Goal: Information Seeking & Learning: Learn about a topic

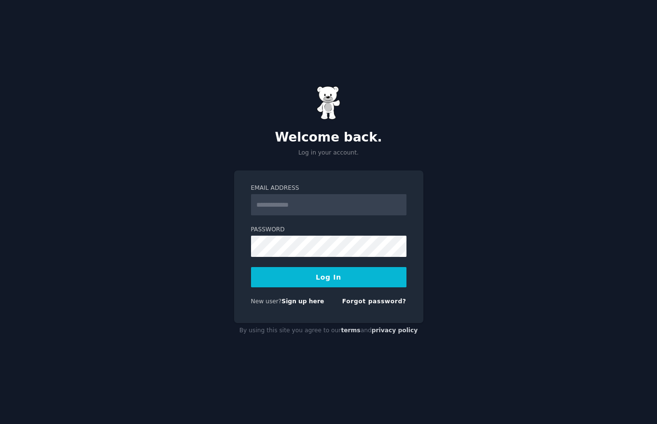
click at [259, 200] on input "Email Address" at bounding box center [328, 204] width 155 height 21
type input "**********"
click at [330, 271] on button "Log In" at bounding box center [328, 277] width 155 height 20
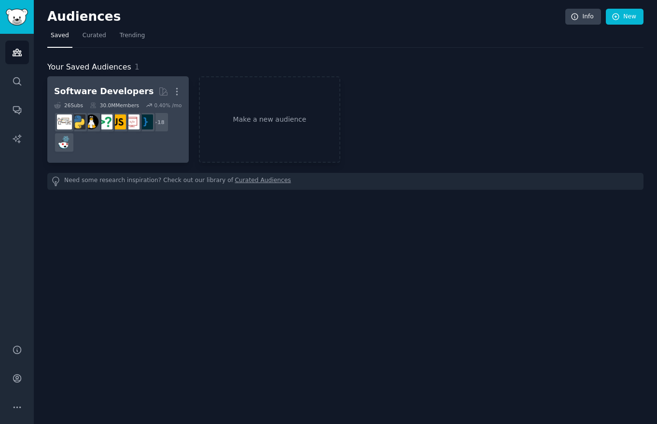
click at [113, 151] on div "+ 18" at bounding box center [118, 132] width 128 height 41
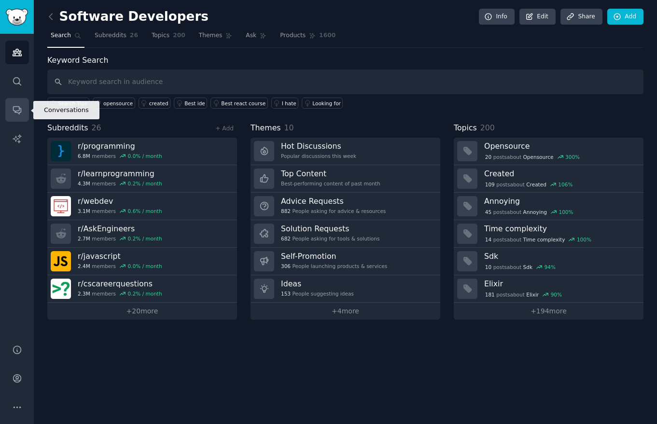
click at [21, 115] on link "Conversations" at bounding box center [17, 110] width 24 height 24
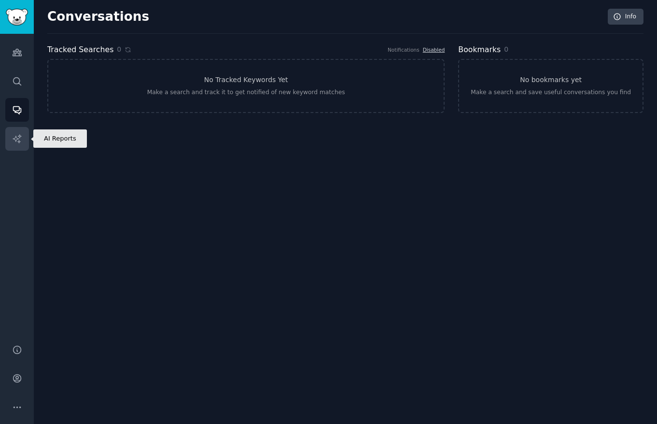
click at [13, 140] on icon "Sidebar" at bounding box center [17, 139] width 10 height 10
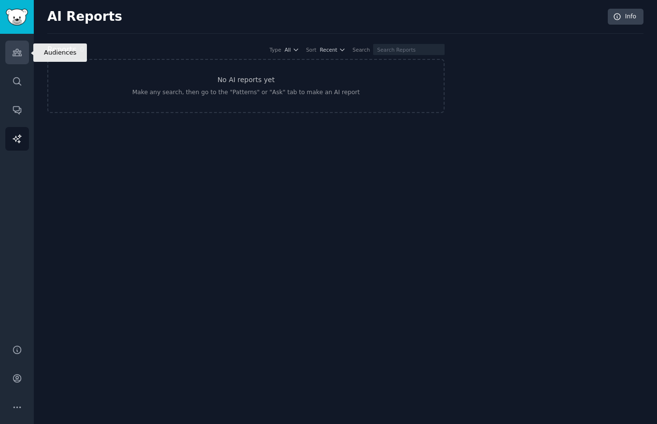
click at [17, 60] on link "Audiences" at bounding box center [17, 53] width 24 height 24
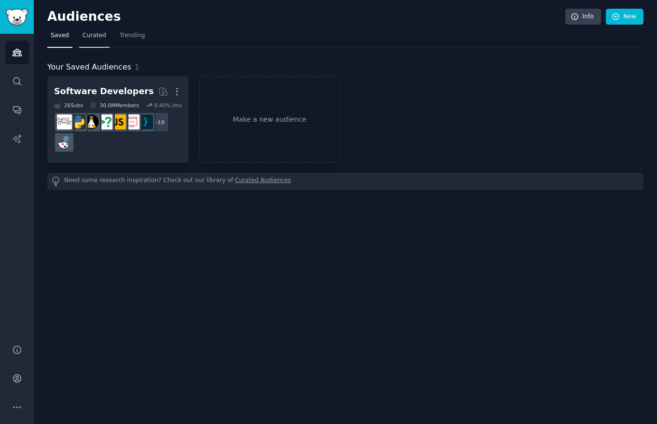
click at [90, 32] on span "Curated" at bounding box center [94, 35] width 24 height 9
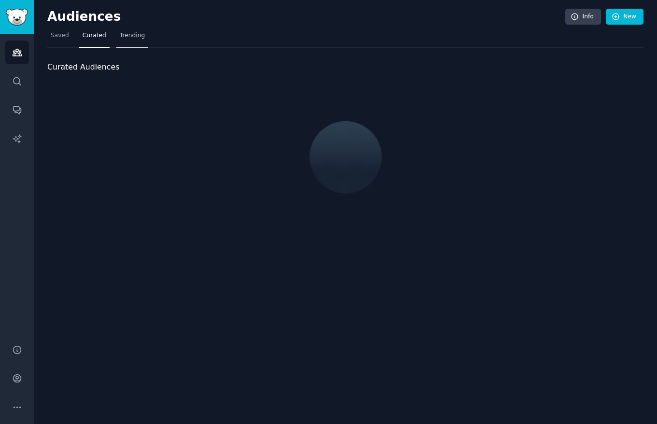
click at [137, 32] on span "Trending" at bounding box center [132, 35] width 25 height 9
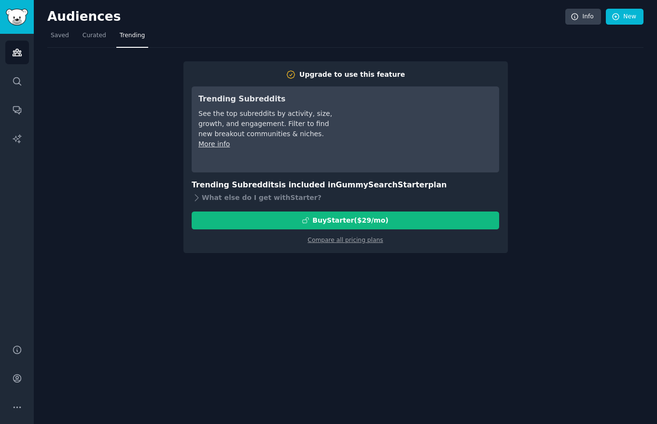
click at [136, 120] on div "Upgrade to use this feature Trending Subreddits See the top subreddits by activ…" at bounding box center [345, 150] width 596 height 205
click at [64, 38] on span "Saved" at bounding box center [60, 35] width 18 height 9
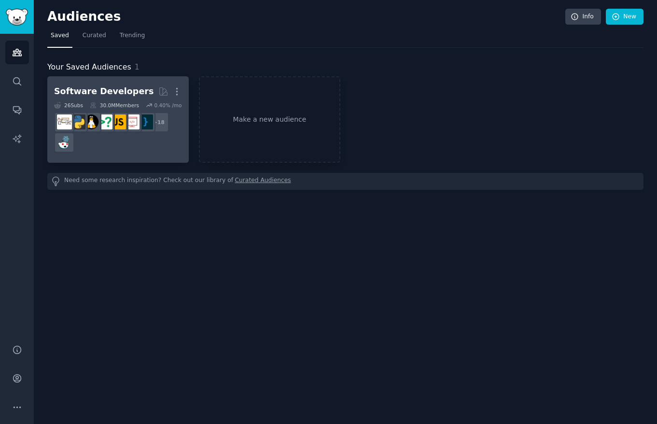
click at [151, 140] on div "+ 18" at bounding box center [118, 132] width 128 height 41
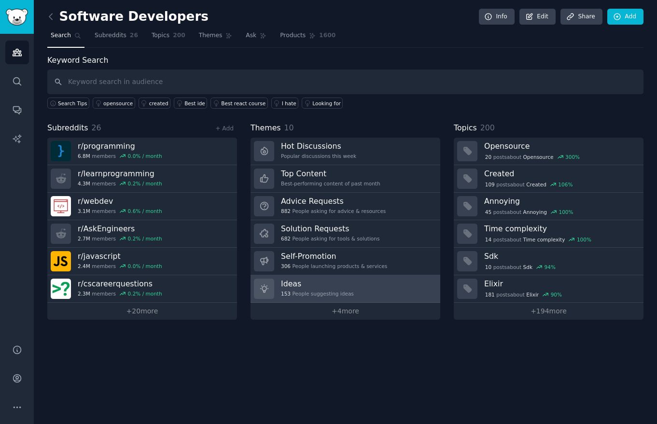
click at [339, 289] on div "Ideas 153 People suggesting ideas" at bounding box center [317, 288] width 73 height 20
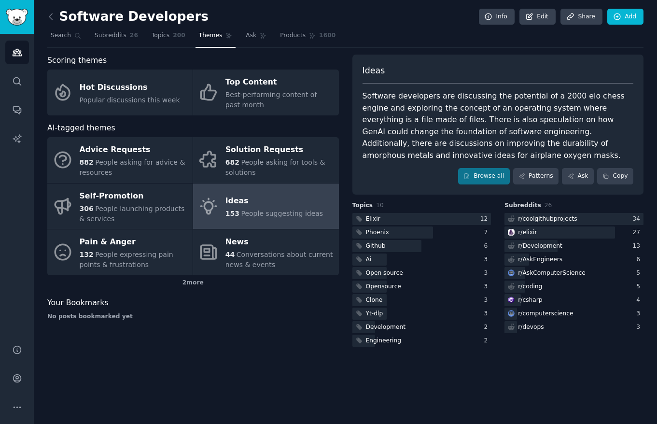
click at [264, 207] on div "Ideas" at bounding box center [273, 200] width 97 height 15
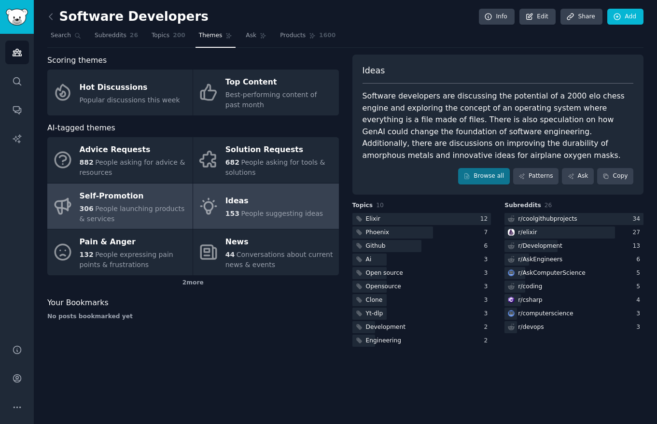
click at [106, 211] on span "People launching products & services" at bounding box center [132, 214] width 105 height 18
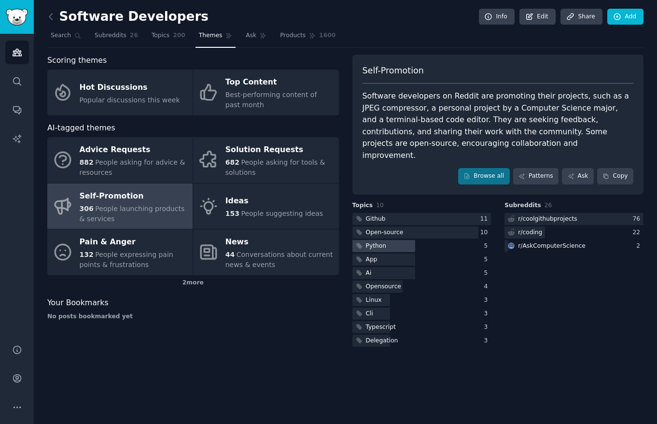
click at [385, 240] on div "Python" at bounding box center [370, 246] width 36 height 12
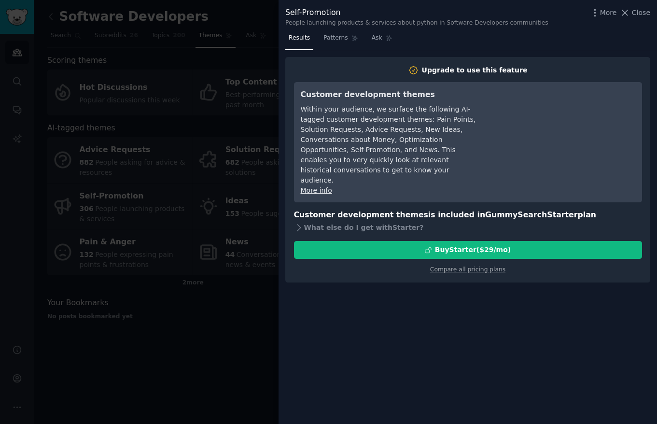
click at [237, 25] on div at bounding box center [328, 212] width 657 height 424
